Goal: Task Accomplishment & Management: Use online tool/utility

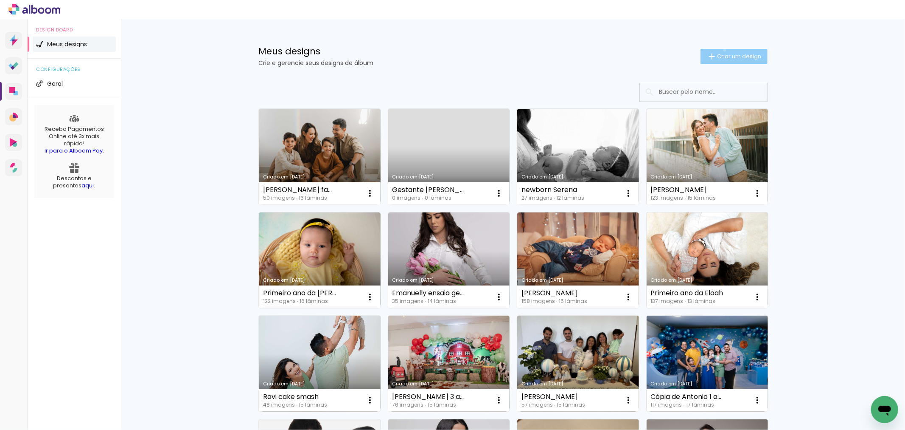
click at [720, 50] on paper-button "Criar um design" at bounding box center [734, 56] width 67 height 15
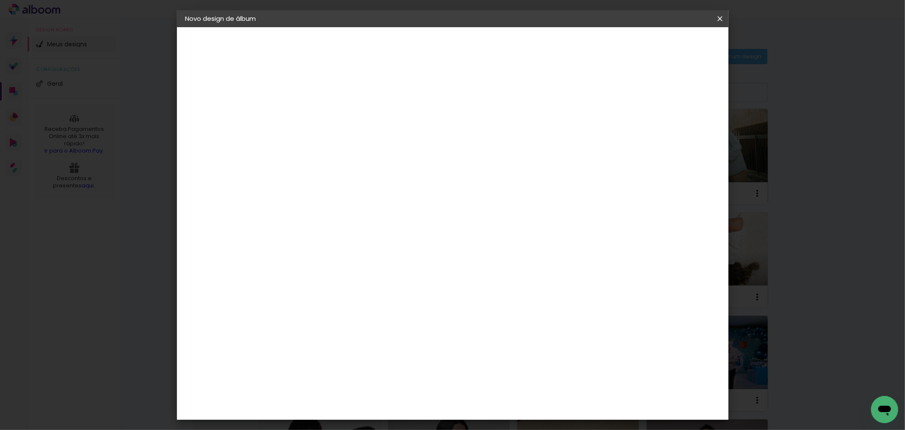
click at [324, 111] on input at bounding box center [324, 113] width 0 height 13
type input "d"
type input "[DEMOGRAPHIC_DATA] 1 ano"
type paper-input "[DEMOGRAPHIC_DATA] 1 ano"
click at [0, 0] on slot "Avançar" at bounding box center [0, 0] width 0 height 0
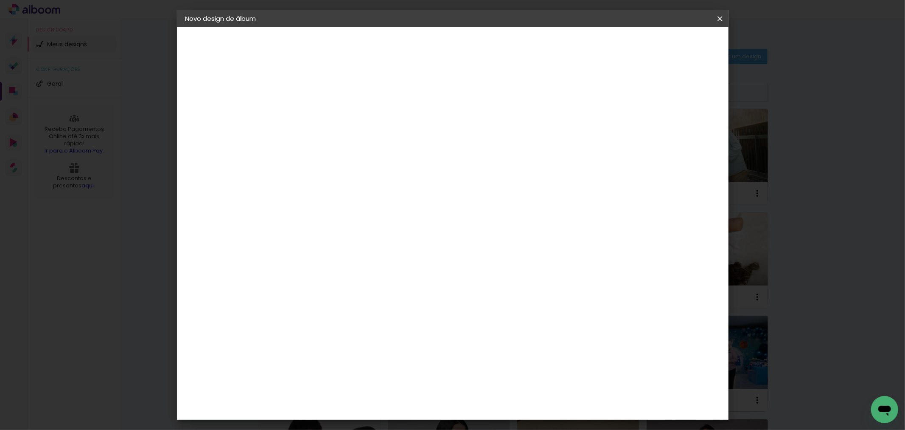
scroll to position [283, 0]
click at [331, 331] on div "Clic Pro" at bounding box center [324, 338] width 12 height 14
click at [0, 0] on slot "Avançar" at bounding box center [0, 0] width 0 height 0
click at [357, 141] on input "text" at bounding box center [340, 147] width 33 height 13
click at [479, 141] on paper-item "Luxo" at bounding box center [508, 140] width 170 height 17
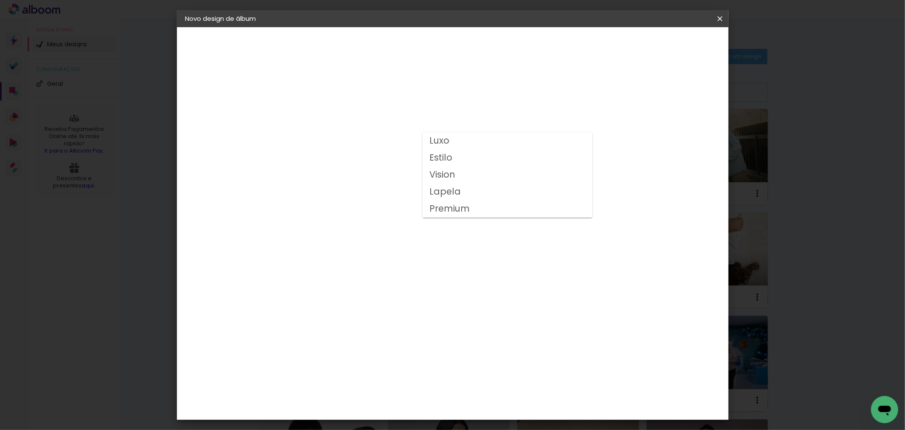
type input "Luxo"
click at [441, 147] on span "20.3 × 50.8 cm" at bounding box center [427, 158] width 28 height 22
click at [463, 39] on paper-button "Avançar" at bounding box center [442, 45] width 42 height 14
click at [666, 45] on span "Iniciar design" at bounding box center [647, 45] width 39 height 6
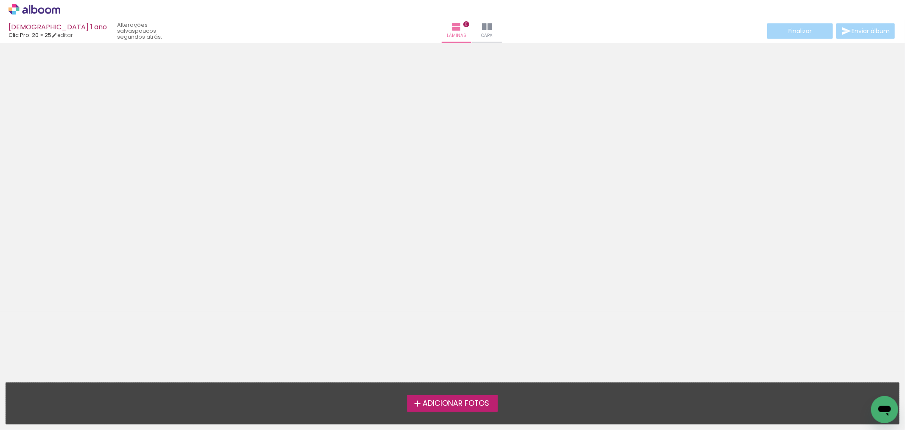
click at [474, 399] on span "Adicionar Fotos" at bounding box center [456, 403] width 67 height 8
click at [0, 0] on input "file" at bounding box center [0, 0] width 0 height 0
click at [488, 406] on span "Adicionar Fotos" at bounding box center [456, 403] width 67 height 8
click at [0, 0] on input "file" at bounding box center [0, 0] width 0 height 0
